Goal: Use online tool/utility

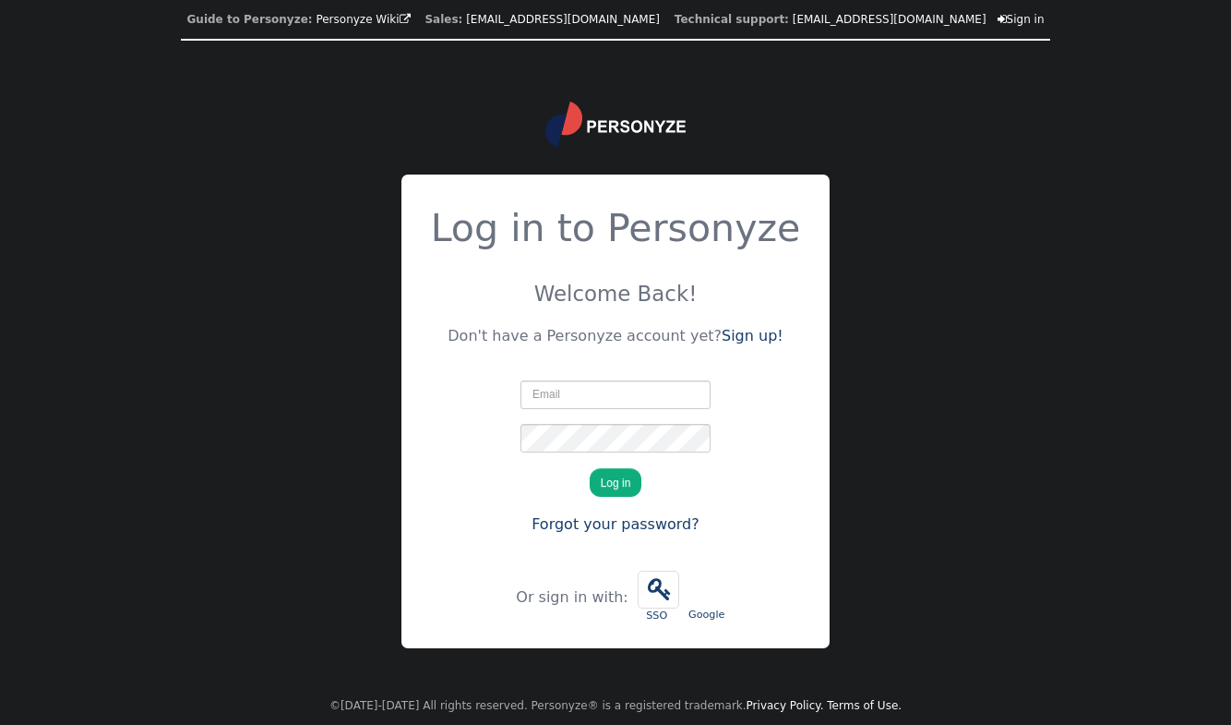
click at [604, 388] on input "text" at bounding box center [616, 394] width 190 height 29
type input "devon@goinflow.com"
click at [617, 472] on button "Log in" at bounding box center [616, 482] width 53 height 29
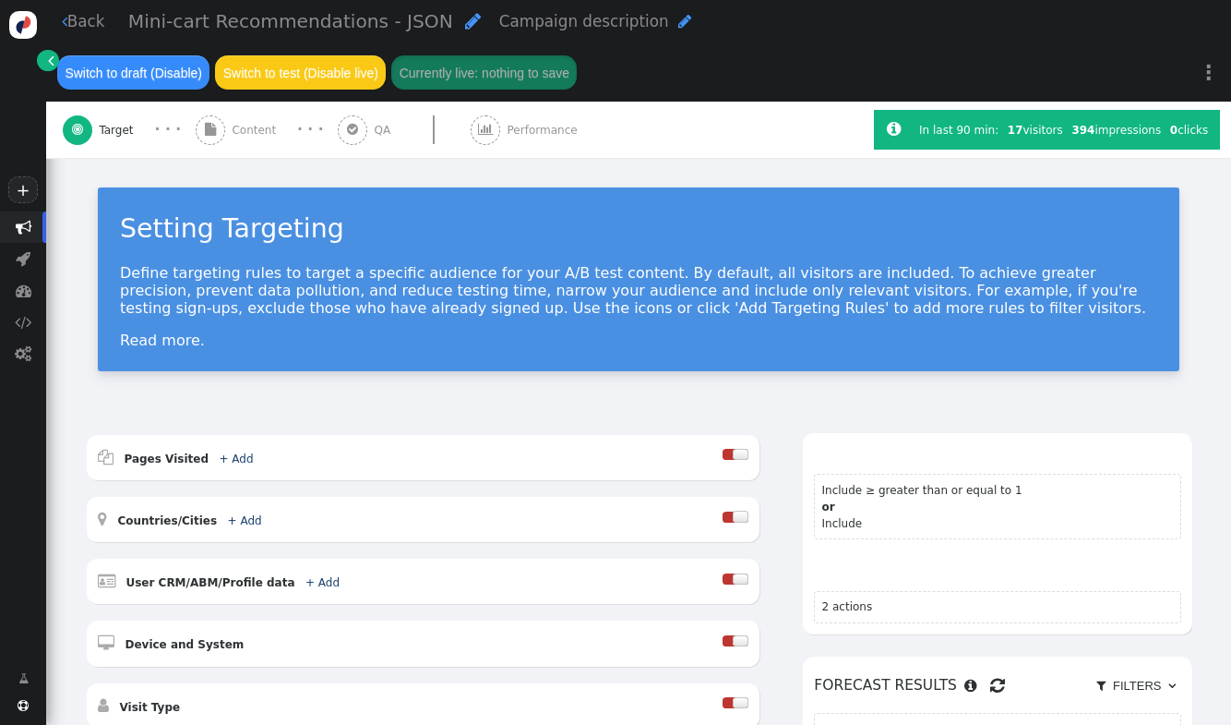
click at [261, 152] on div " Content" at bounding box center [239, 130] width 87 height 56
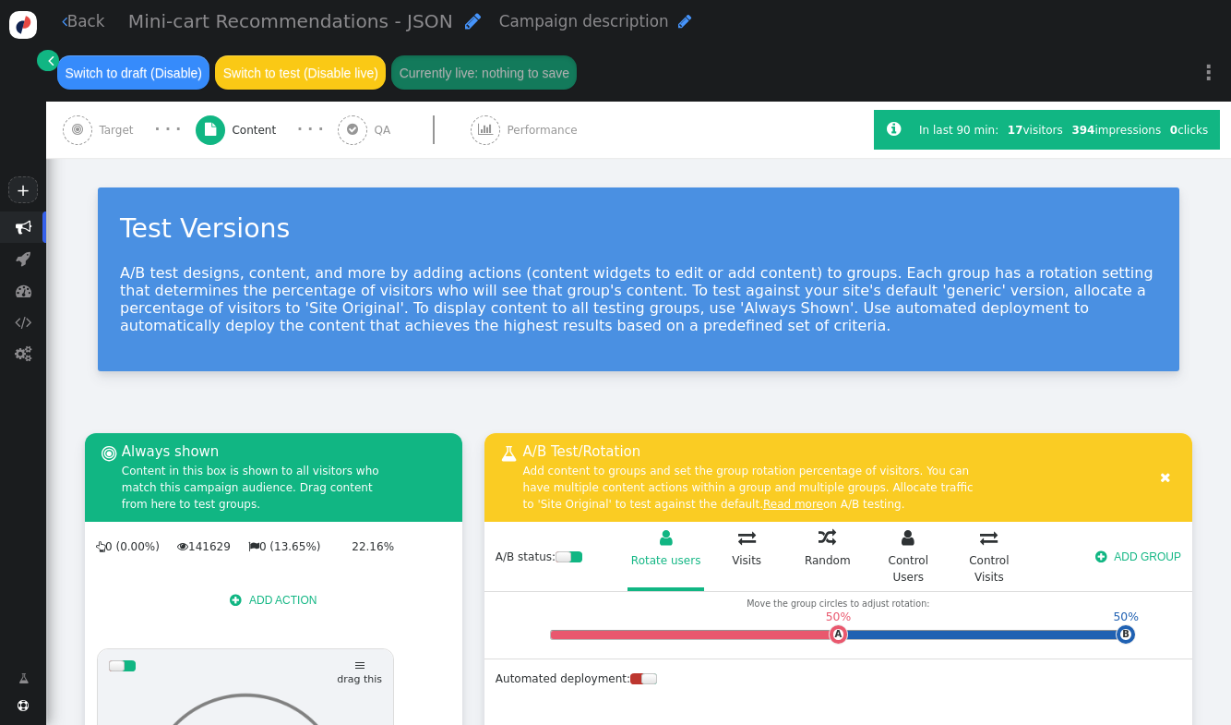
click at [360, 152] on div " QA" at bounding box center [367, 130] width 59 height 56
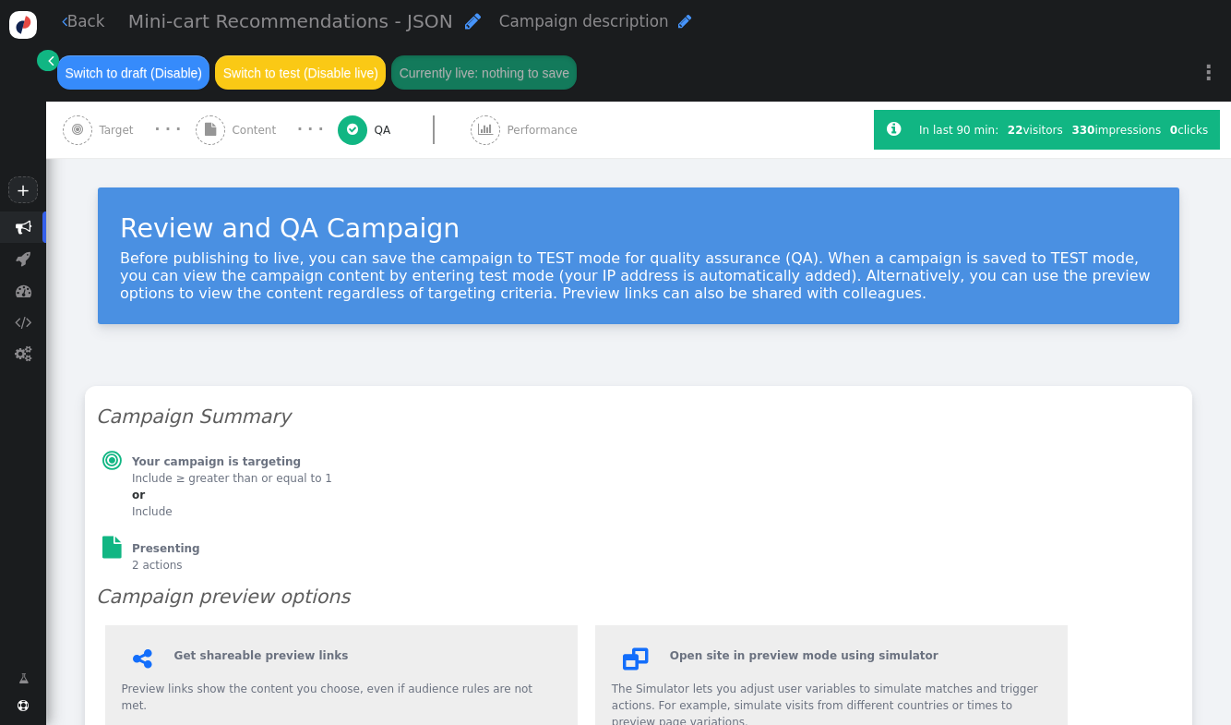
type input "[URL][DOMAIN_NAME]"
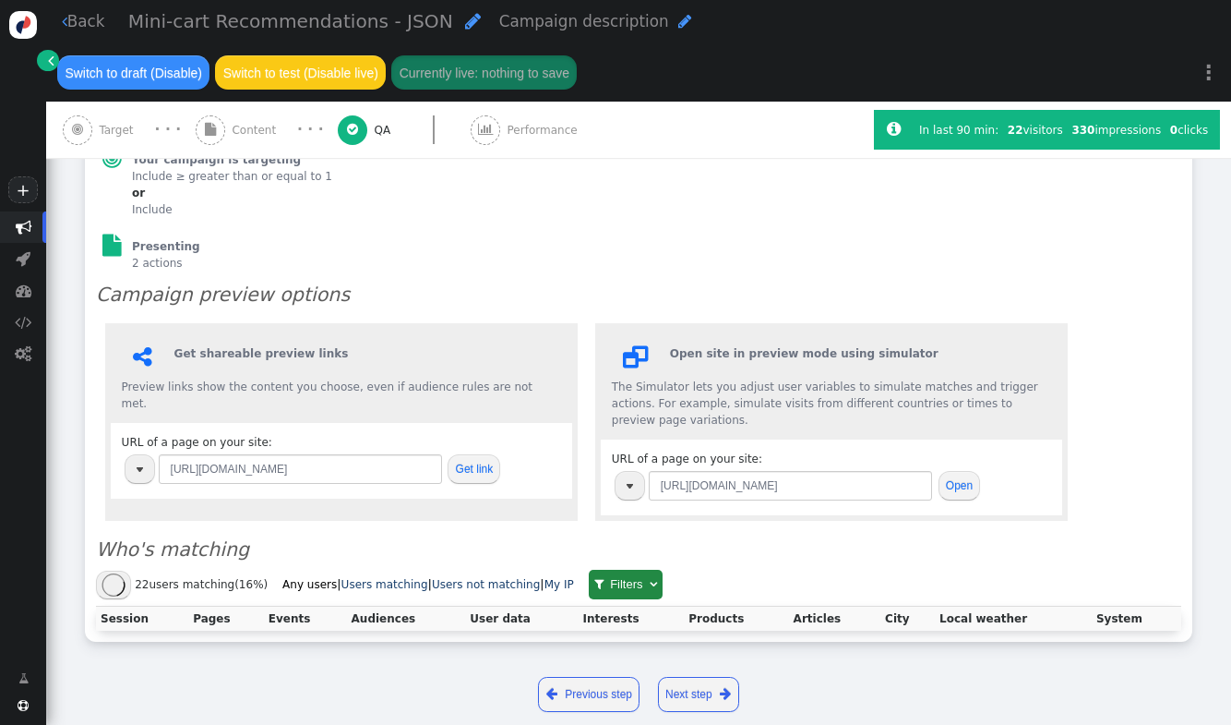
scroll to position [334, 0]
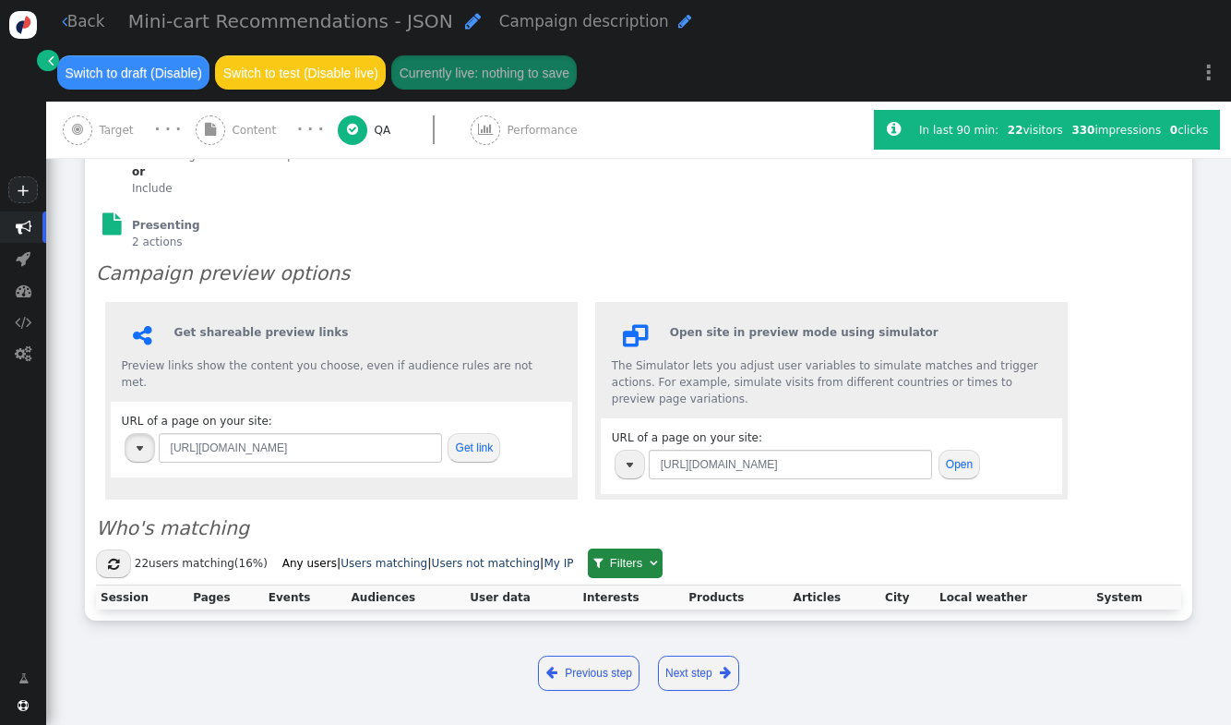
click at [144, 433] on button "button" at bounding box center [140, 447] width 30 height 29
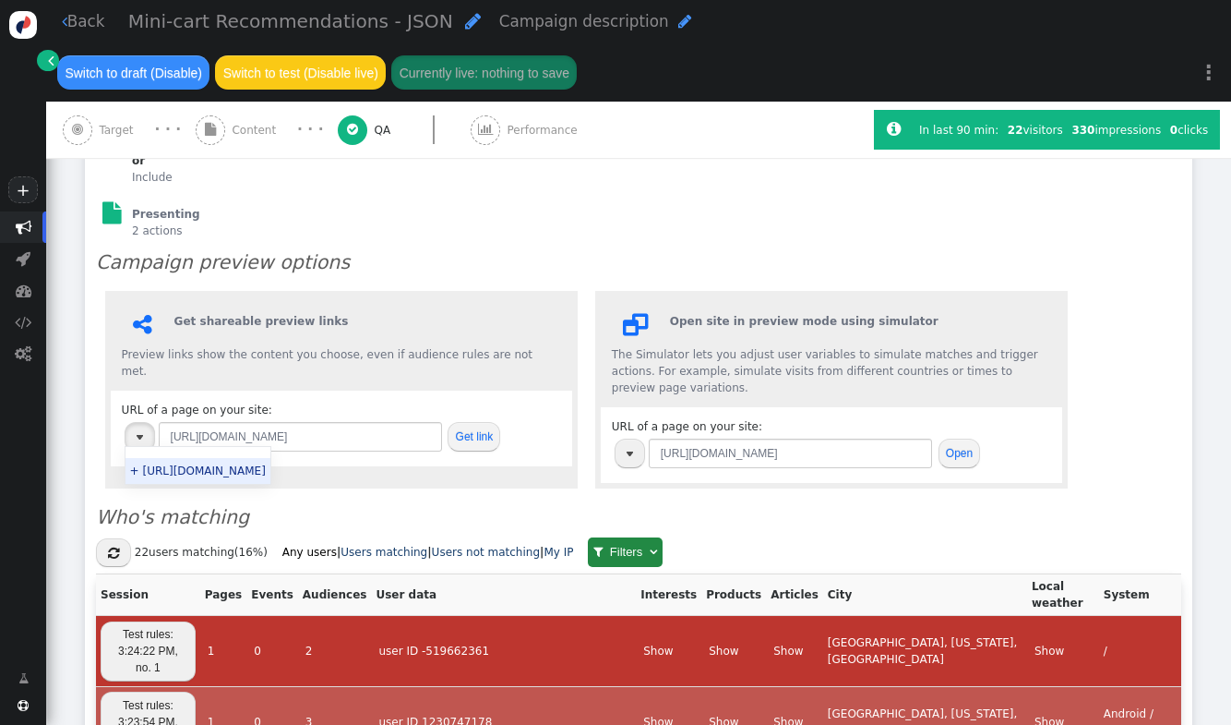
click at [144, 430] on button "button" at bounding box center [140, 436] width 30 height 29
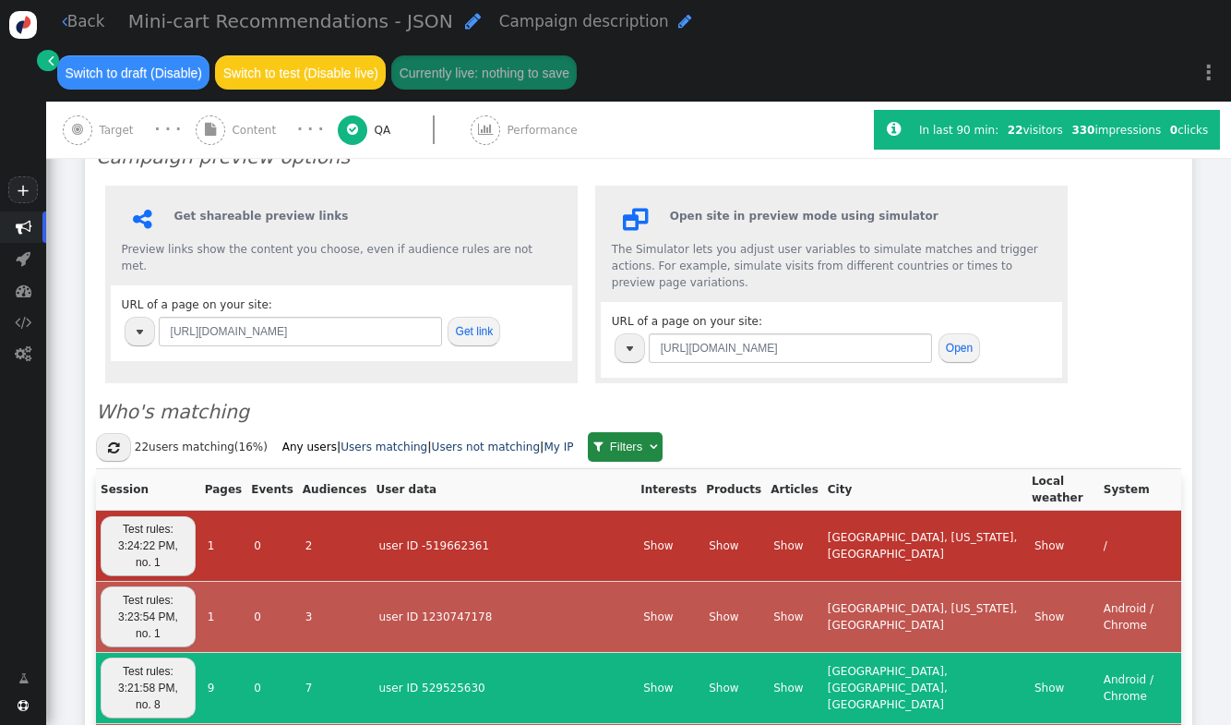
scroll to position [402, 0]
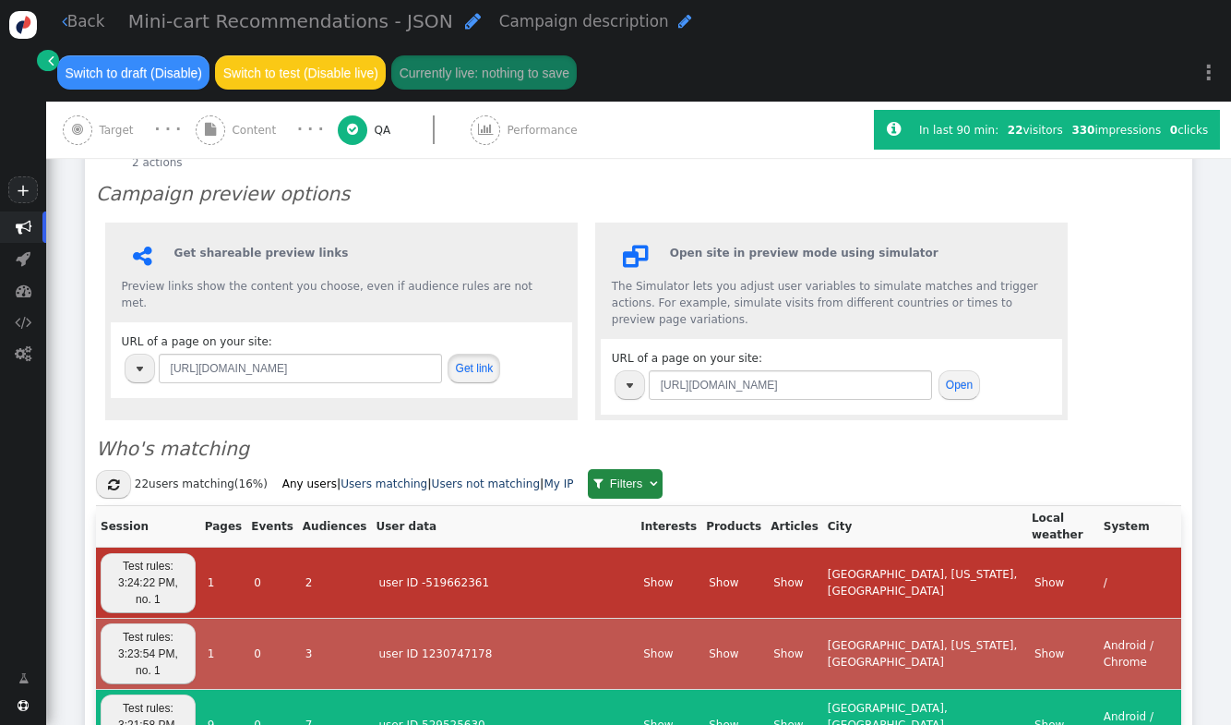
click at [463, 365] on button "Get link" at bounding box center [474, 368] width 53 height 29
